Goal: Task Accomplishment & Management: Complete application form

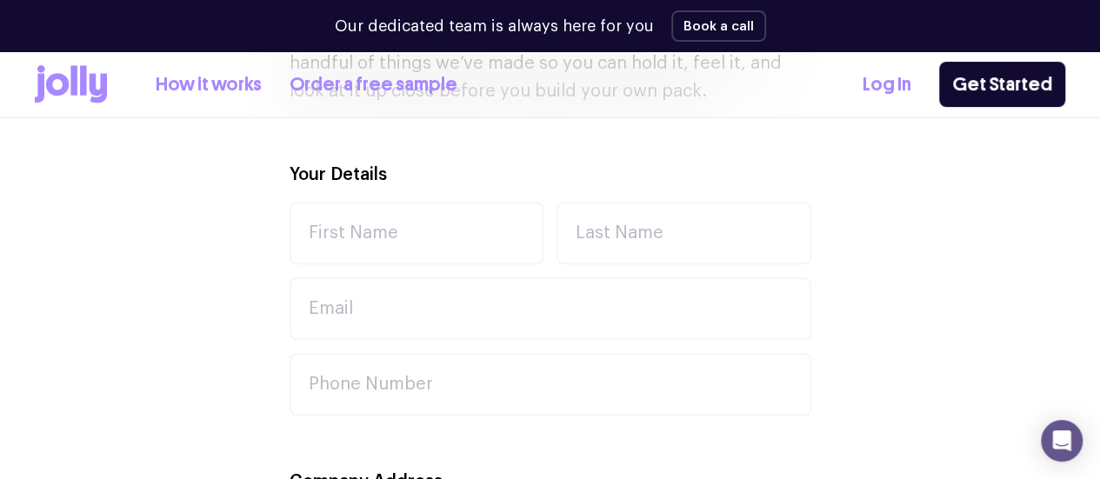
scroll to position [574, 0]
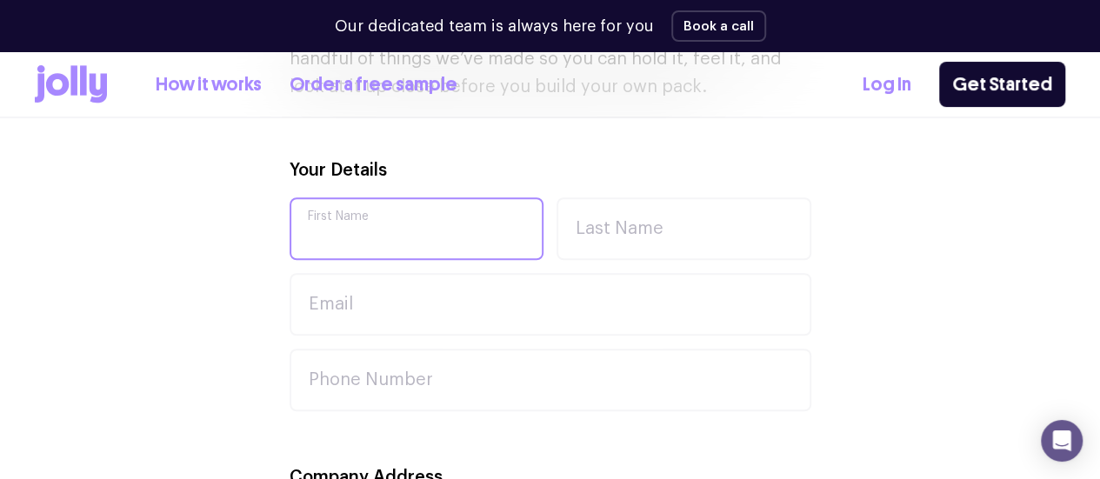
click at [440, 251] on input "First Name" at bounding box center [417, 228] width 255 height 63
type input "[PERSON_NAME]"
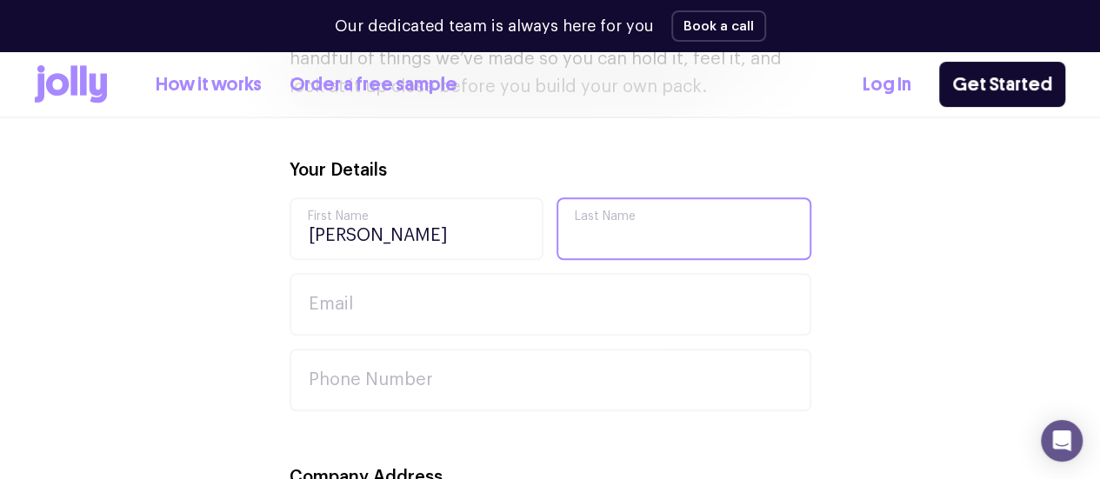
click at [610, 248] on input "Last Name" at bounding box center [684, 228] width 255 height 63
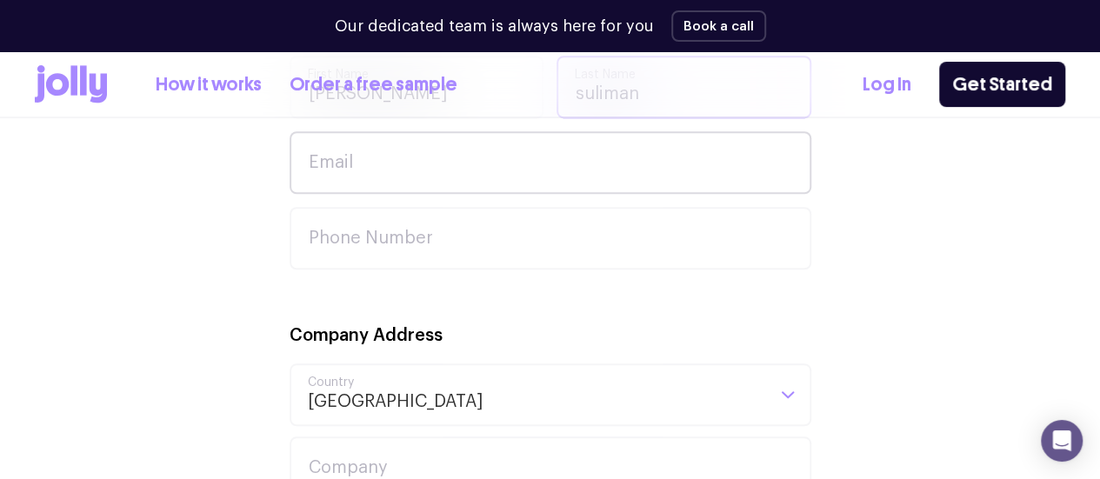
type input "suliman"
click at [454, 171] on input "Email" at bounding box center [551, 162] width 522 height 63
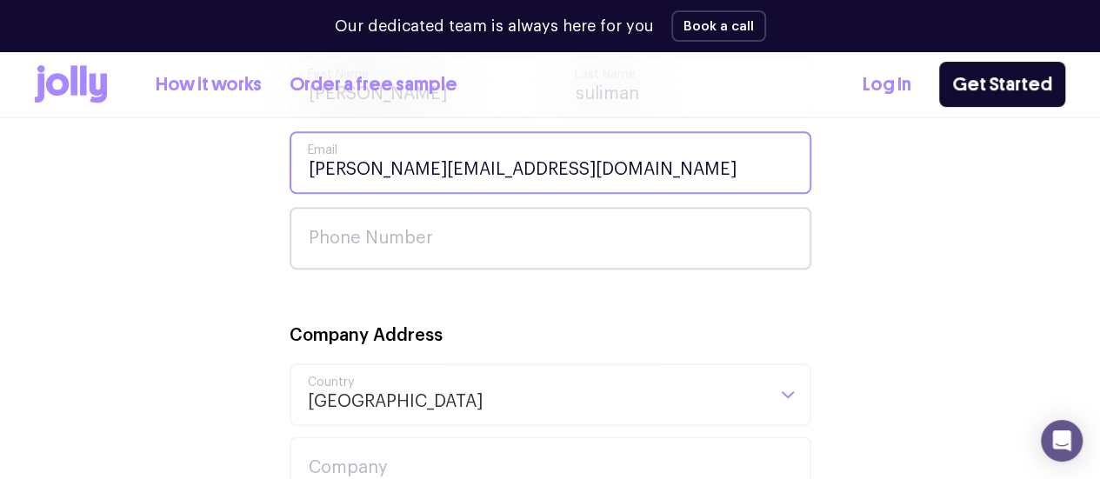
type input "[PERSON_NAME][EMAIL_ADDRESS][DOMAIN_NAME]"
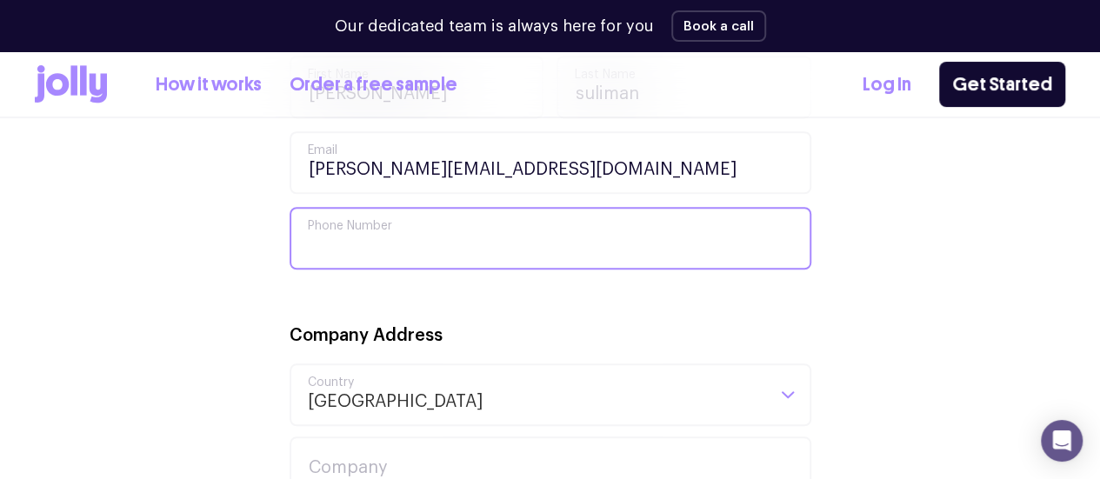
click at [411, 231] on input "Phone Number" at bounding box center [551, 238] width 522 height 63
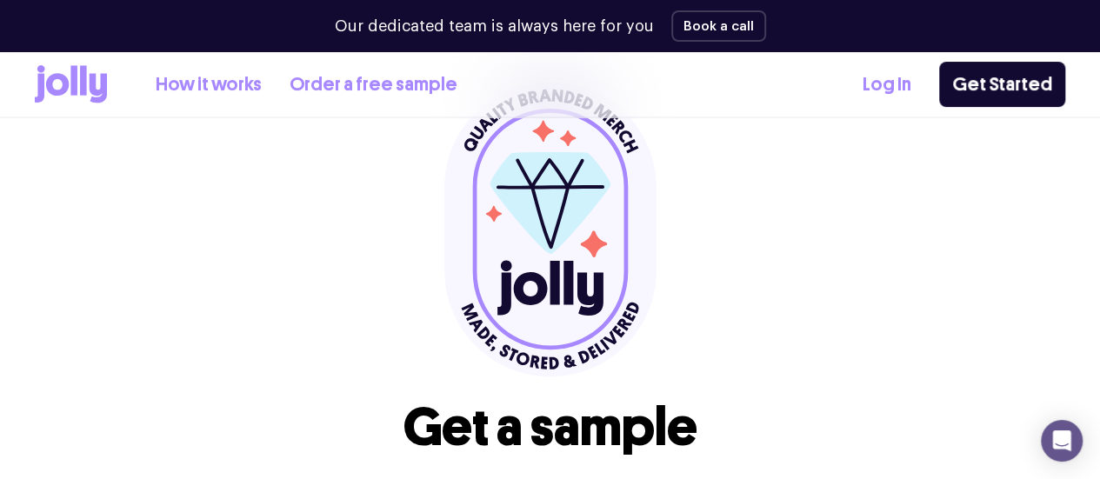
scroll to position [0, 0]
